Goal: Register for event/course

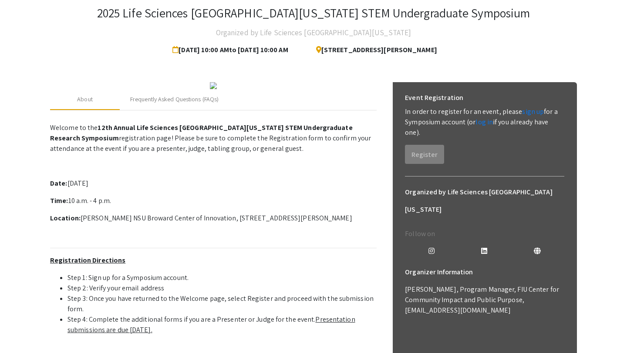
scroll to position [40, 0]
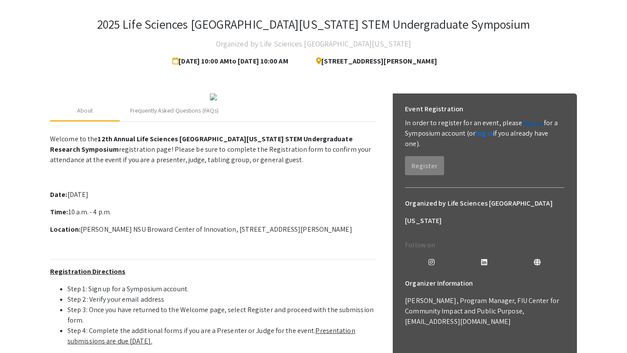
click at [524, 125] on link "sign up" at bounding box center [533, 122] width 22 height 9
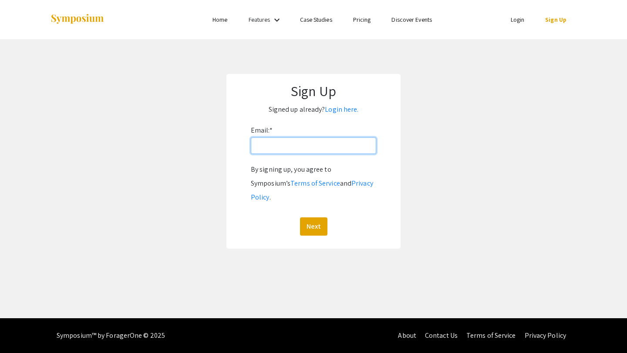
click at [358, 148] on input "Email: *" at bounding box center [313, 146] width 125 height 17
type input "[EMAIL_ADDRESS][DOMAIN_NAME]"
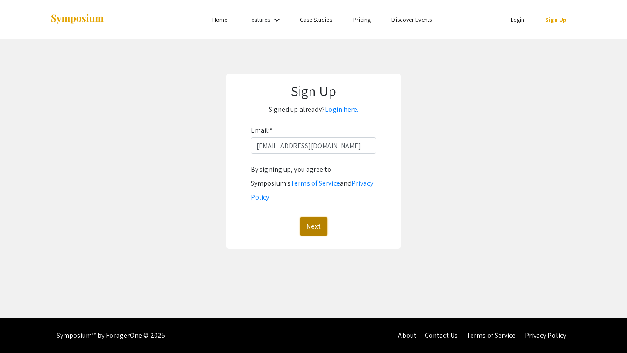
click at [317, 218] on button "Next" at bounding box center [313, 227] width 27 height 18
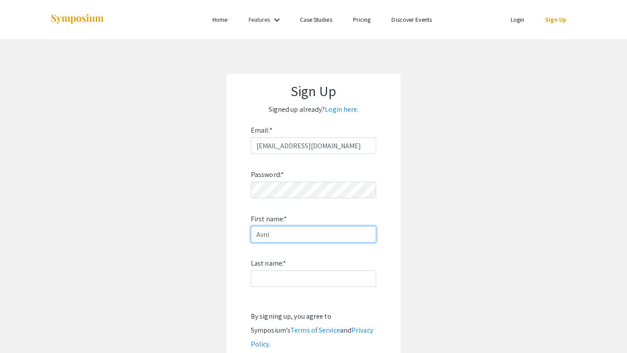
type input "Avni"
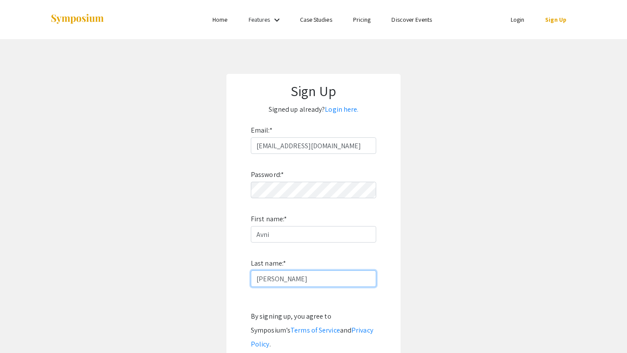
type input "[PERSON_NAME]"
click at [410, 180] on app-signup "Sign Up Signed up already? Login here. Email: * avni.b@nucleate.org Password: *…" at bounding box center [313, 235] width 627 height 322
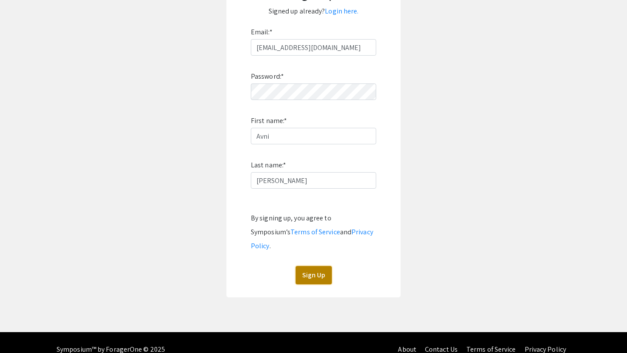
click at [310, 266] on button "Sign Up" at bounding box center [314, 275] width 36 height 18
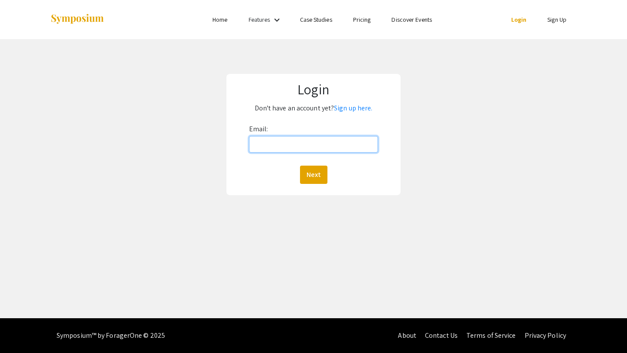
click at [279, 140] on input "Email:" at bounding box center [313, 144] width 129 height 17
type input "[EMAIL_ADDRESS][DOMAIN_NAME]"
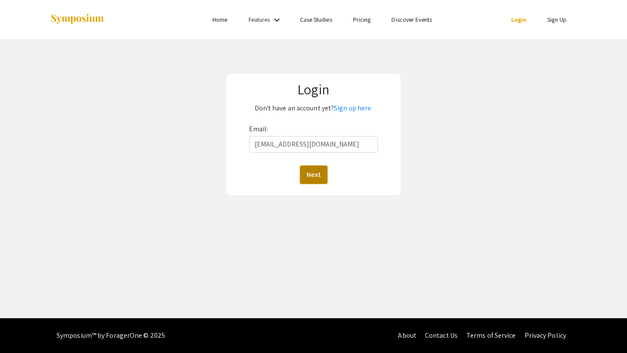
click at [314, 167] on button "Next" at bounding box center [313, 175] width 27 height 18
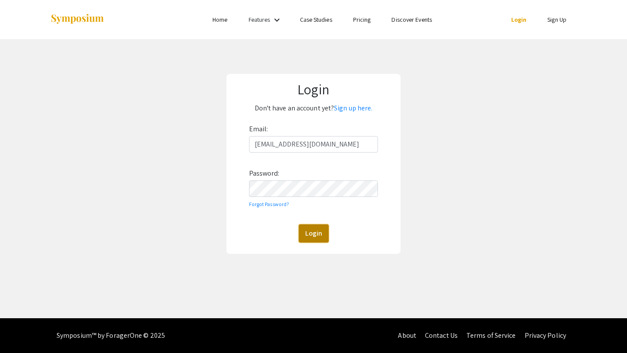
click at [310, 234] on button "Login" at bounding box center [314, 234] width 30 height 18
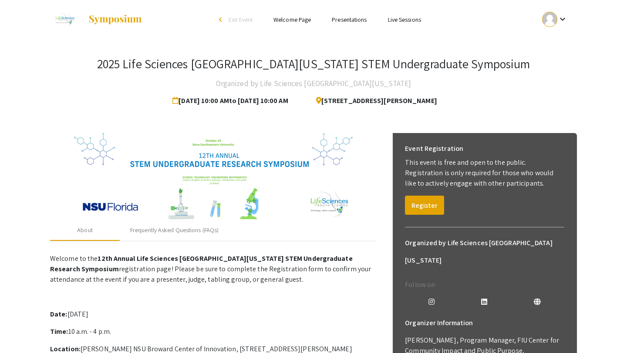
scroll to position [24, 0]
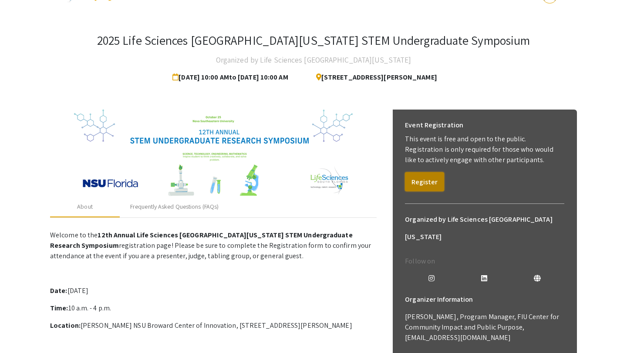
click at [423, 178] on button "Register" at bounding box center [424, 181] width 39 height 19
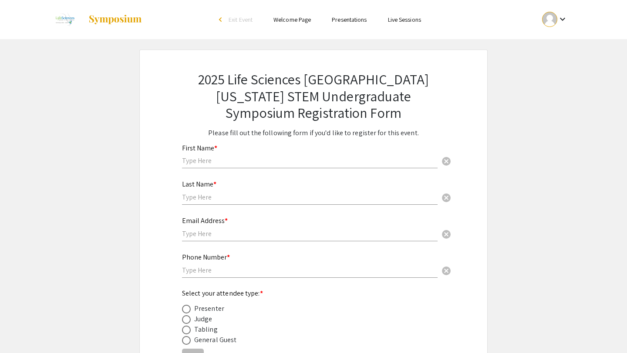
click at [363, 156] on div "First Name * cancel" at bounding box center [310, 152] width 256 height 33
type input "Avni"
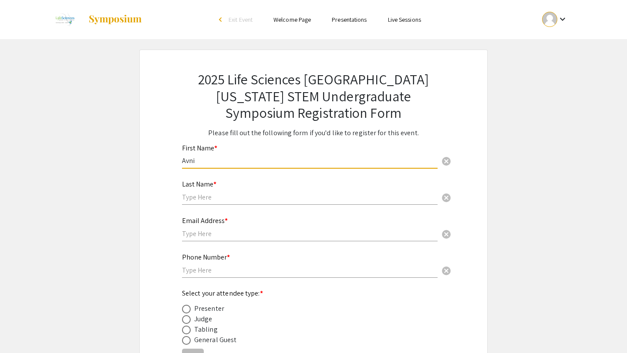
type input "M [PERSON_NAME]"
type input "7656378232"
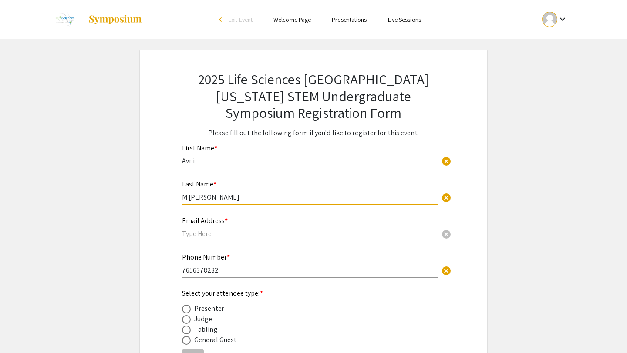
drag, startPoint x: 189, startPoint y: 198, endPoint x: 177, endPoint y: 198, distance: 12.2
click at [177, 198] on div "Last Name * M [PERSON_NAME] cancel This field is required." at bounding box center [313, 197] width 276 height 37
type input "[PERSON_NAME]"
click at [195, 235] on input "text" at bounding box center [310, 233] width 256 height 9
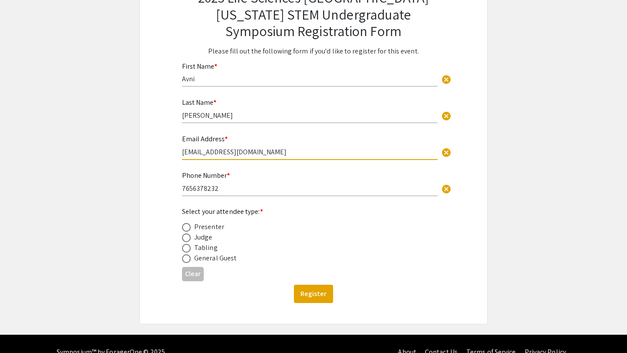
scroll to position [99, 0]
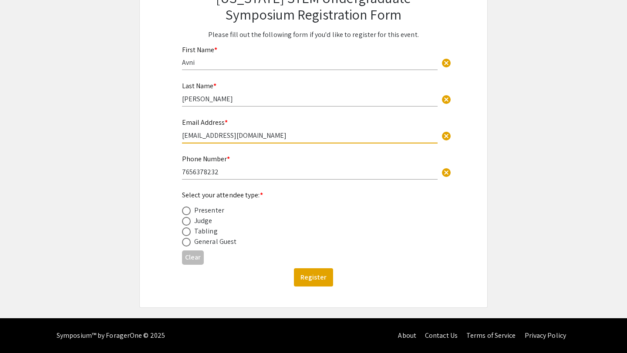
type input "[EMAIL_ADDRESS][DOMAIN_NAME]"
click at [188, 235] on span at bounding box center [186, 232] width 9 height 9
click at [188, 235] on input "radio" at bounding box center [186, 232] width 9 height 9
radio input "true"
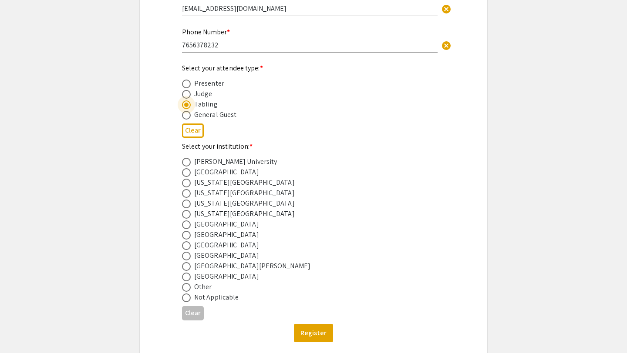
scroll to position [228, 0]
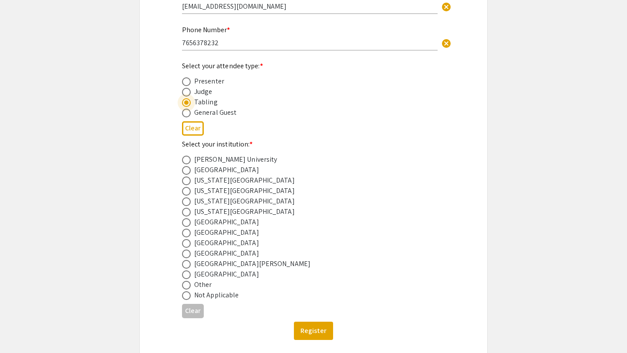
click at [185, 279] on span at bounding box center [186, 275] width 9 height 9
click at [185, 279] on input "radio" at bounding box center [186, 275] width 9 height 9
radio input "true"
click at [312, 330] on button "Register" at bounding box center [313, 331] width 39 height 18
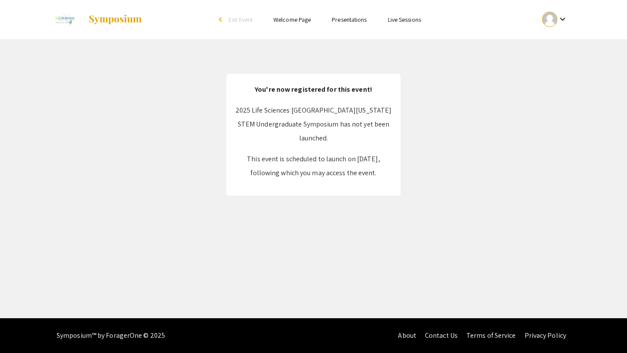
click at [295, 21] on link "Welcome Page" at bounding box center [291, 20] width 37 height 8
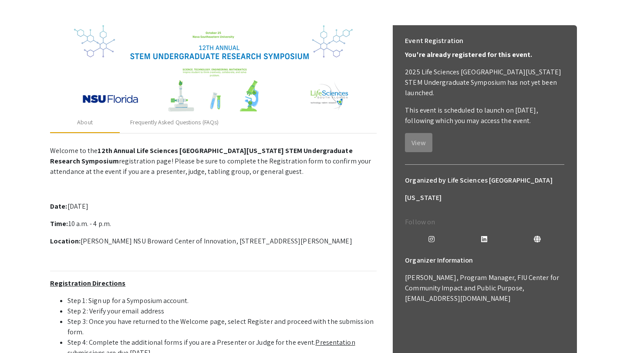
scroll to position [119, 0]
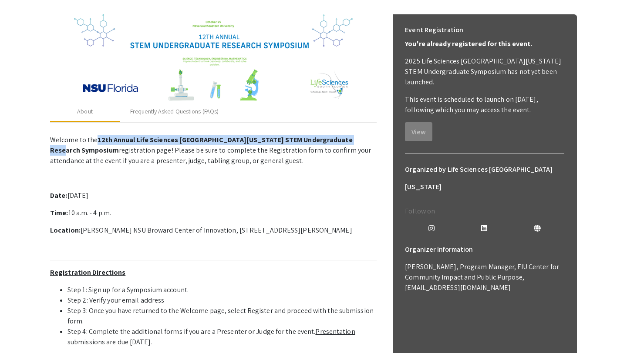
drag, startPoint x: 98, startPoint y: 140, endPoint x: 86, endPoint y: 154, distance: 17.9
click at [86, 154] on p "Welcome to the 12th Annual Life Sciences South Florida STEM Undergraduate Resea…" at bounding box center [213, 150] width 327 height 31
copy strong "12th Annual Life Sciences [GEOGRAPHIC_DATA][US_STATE] STEM Undergraduate Resear…"
